Goal: Transaction & Acquisition: Purchase product/service

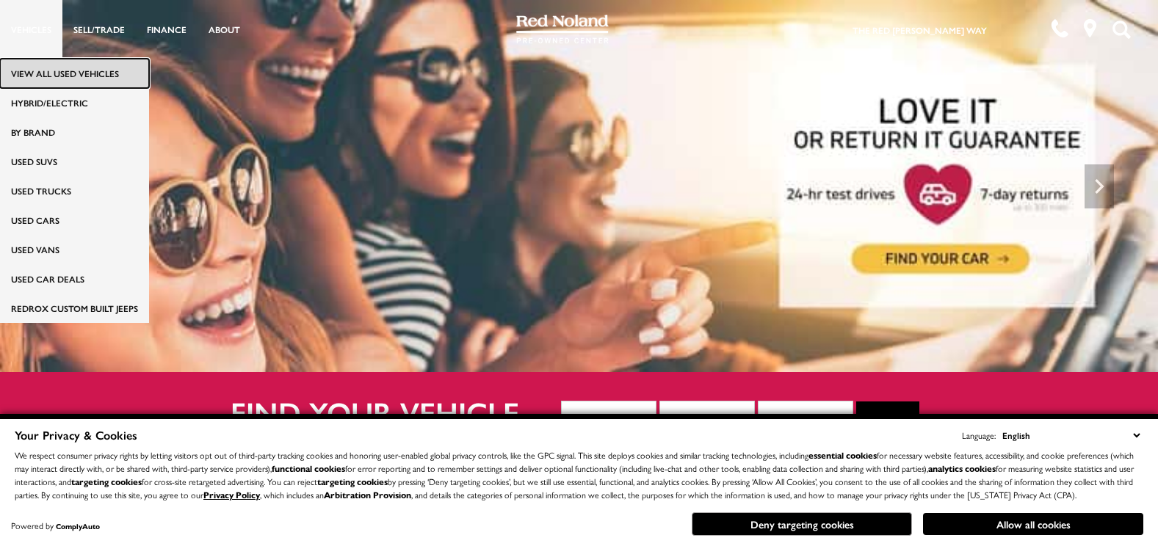
click at [50, 68] on link "View All Used Vehicles" at bounding box center [74, 73] width 149 height 29
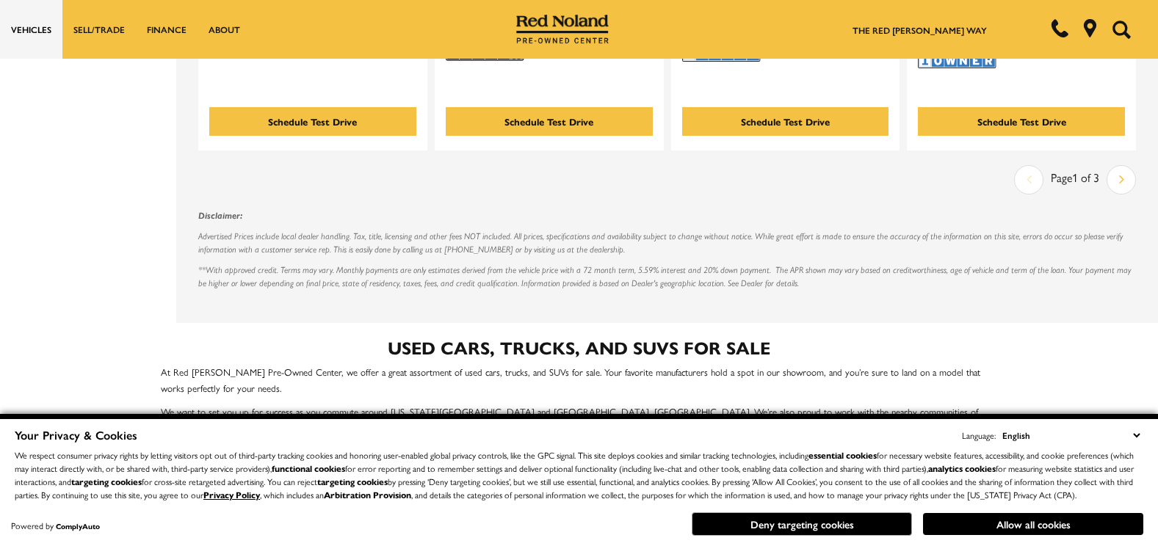
scroll to position [3260, 0]
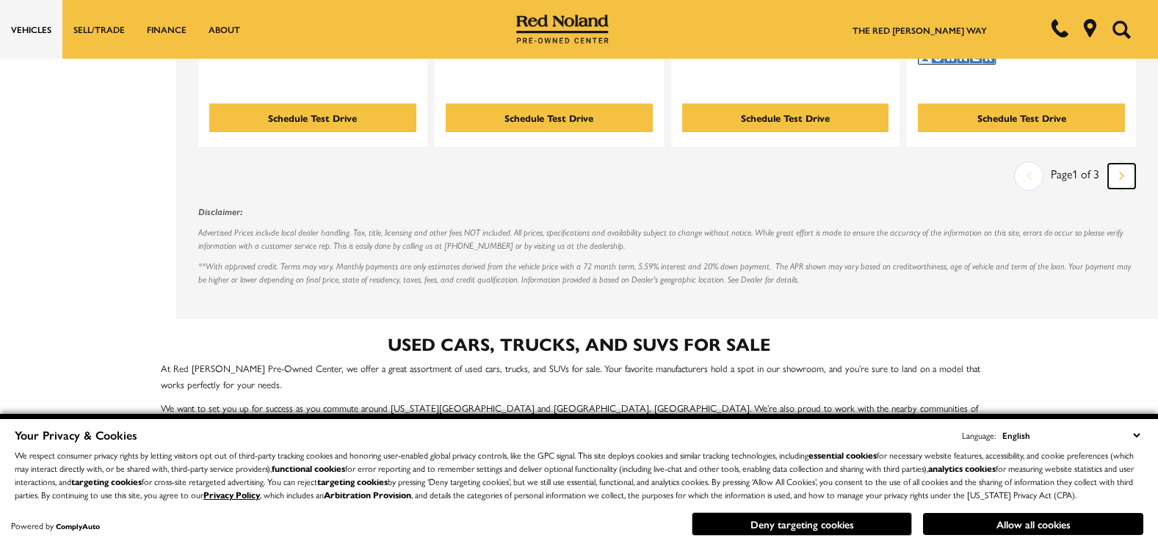
click at [1124, 164] on icon "next page" at bounding box center [1121, 175] width 5 height 23
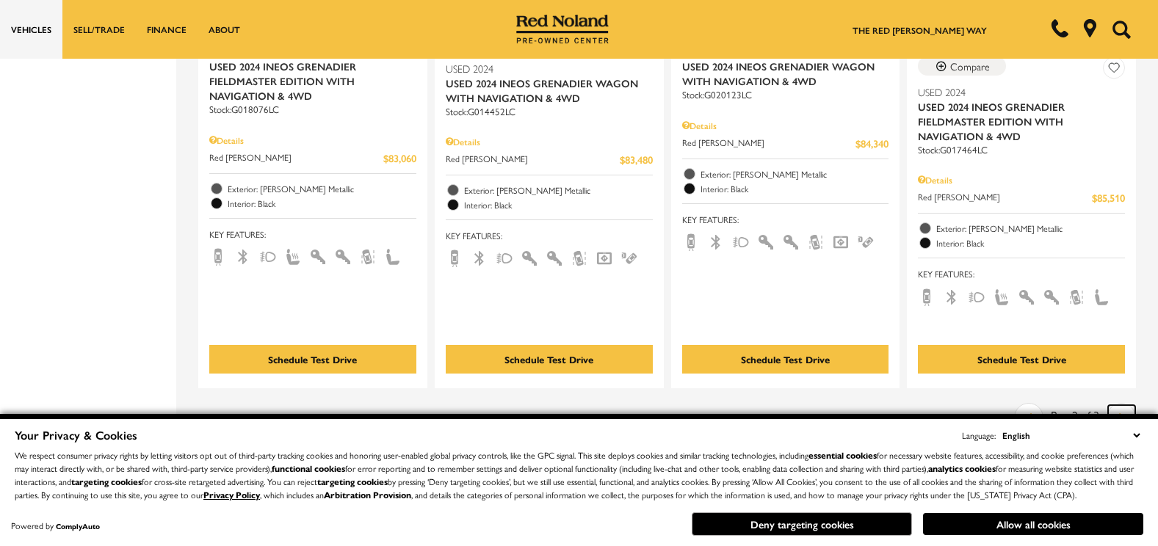
scroll to position [3084, 0]
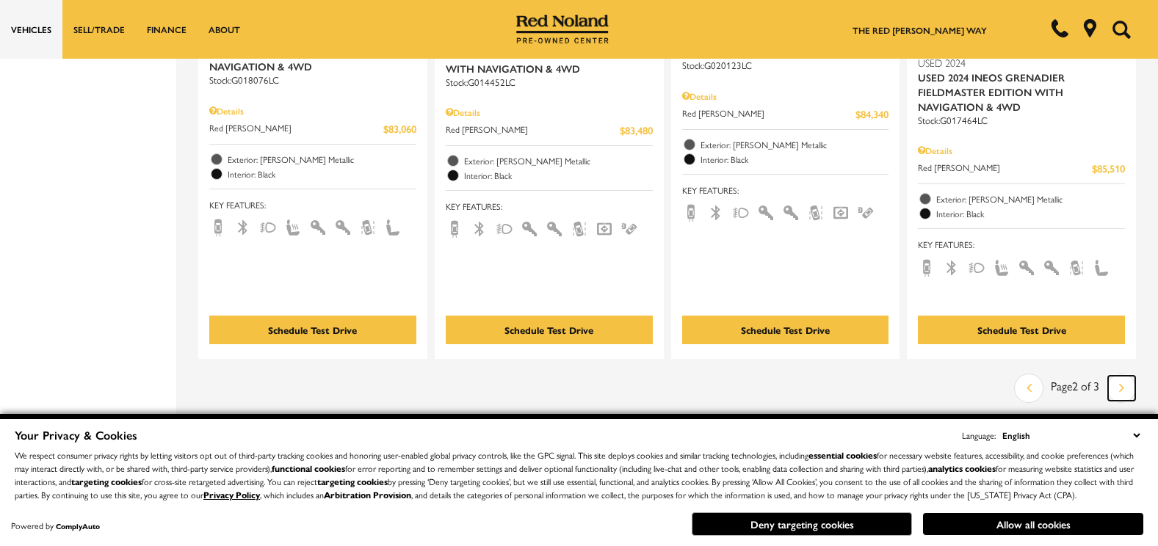
click at [1126, 376] on link "Next" at bounding box center [1121, 388] width 27 height 25
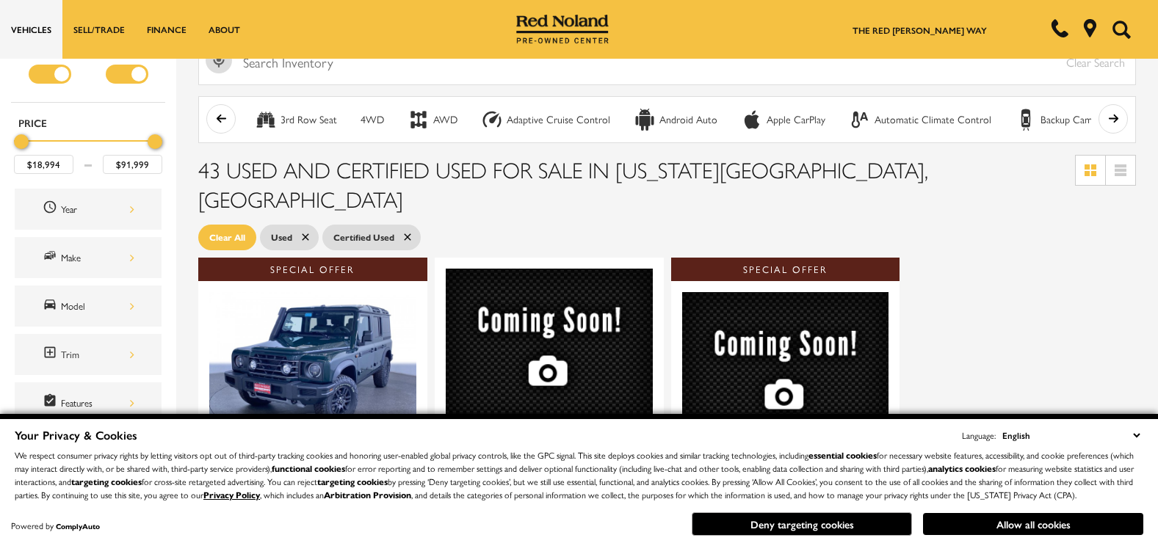
scroll to position [235, 0]
